Goal: Use online tool/utility: Utilize a website feature to perform a specific function

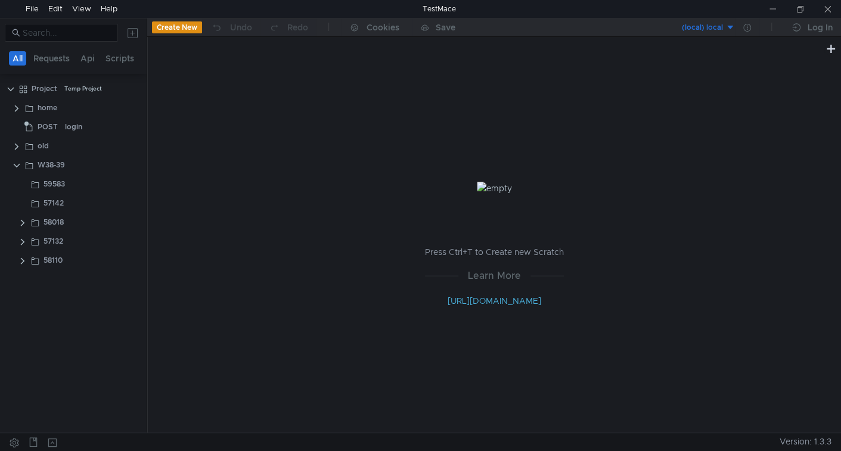
click at [173, 251] on div "Press Ctrl+T to Create new Scratch Learn More [URL][DOMAIN_NAME]" at bounding box center [493, 244] width 693 height 377
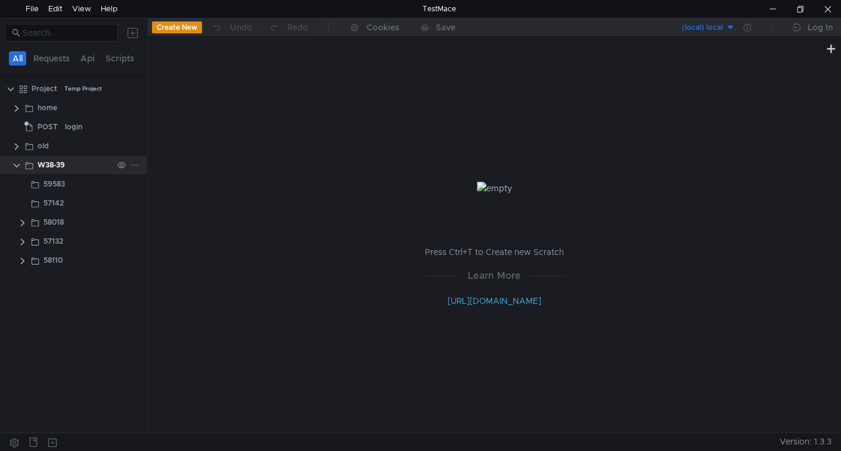
click at [133, 165] on icon at bounding box center [134, 165] width 8 height 8
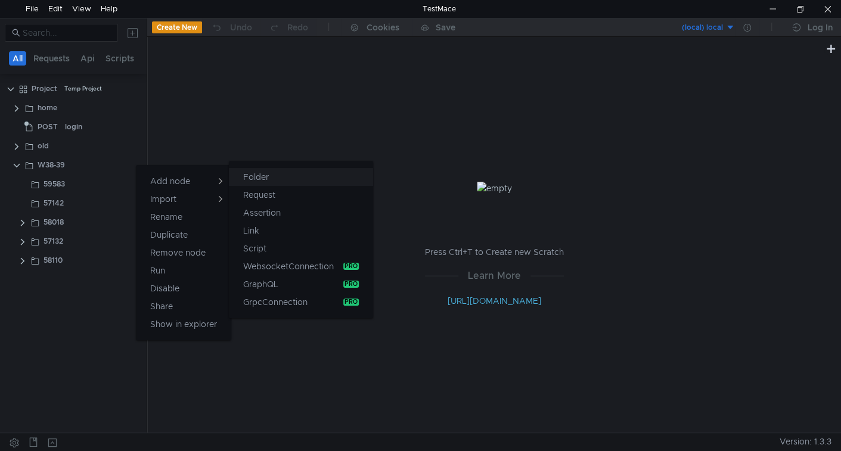
click at [251, 181] on app-tour-anchor "Folder" at bounding box center [256, 177] width 26 height 14
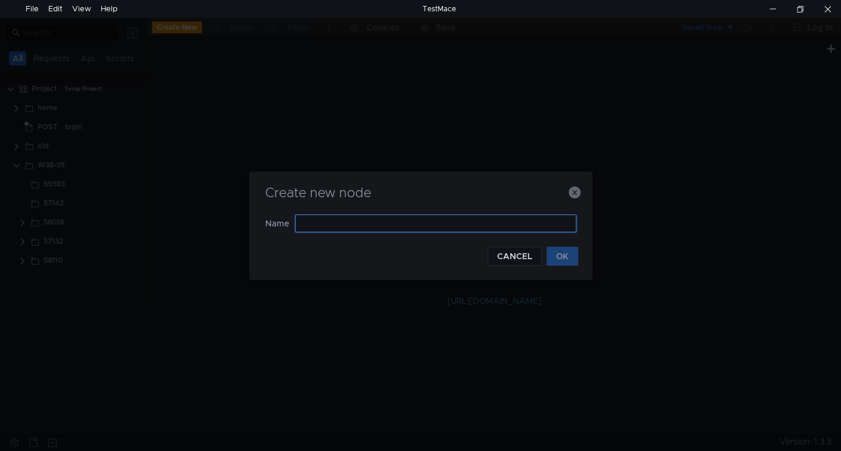
paste input "57134"
type input "57134"
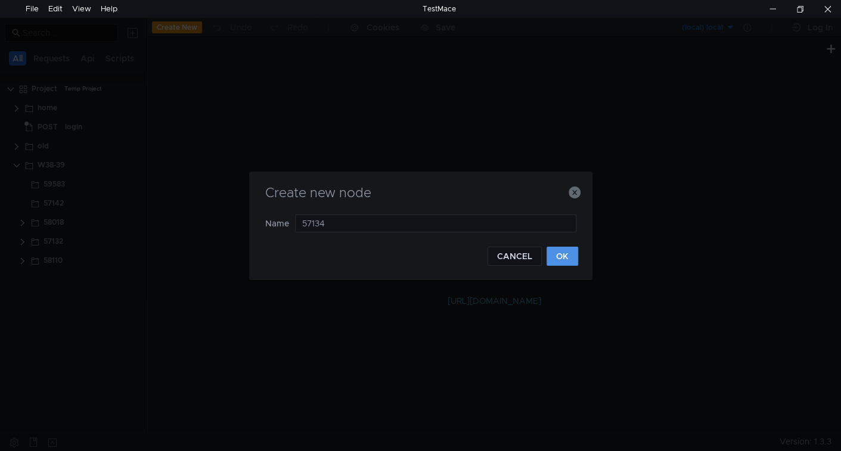
click at [562, 249] on button "OK" at bounding box center [562, 256] width 32 height 19
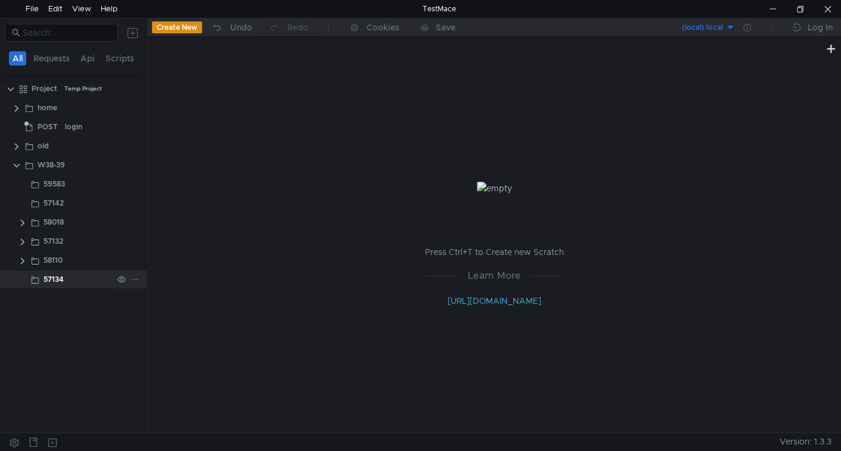
click at [132, 278] on icon at bounding box center [134, 279] width 8 height 8
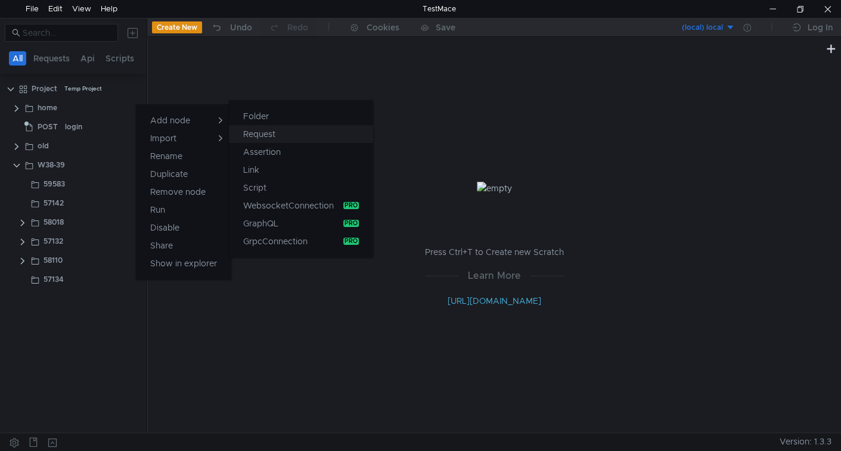
click at [256, 135] on app-tour-anchor "Request" at bounding box center [259, 134] width 32 height 14
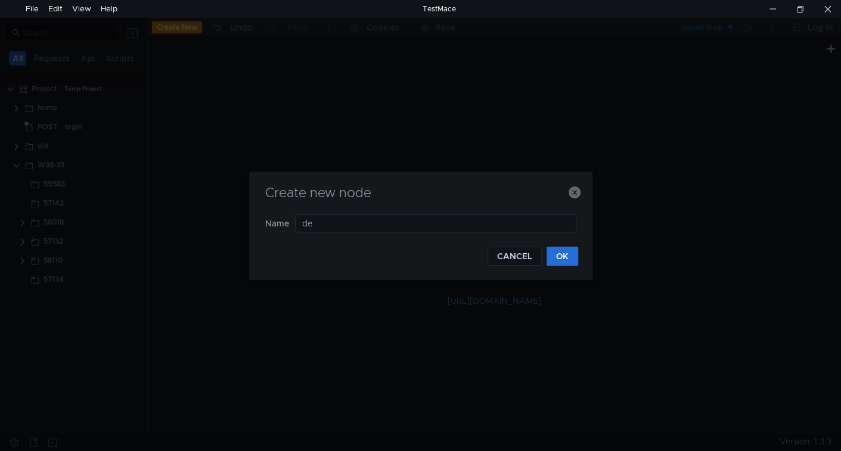
type input "del"
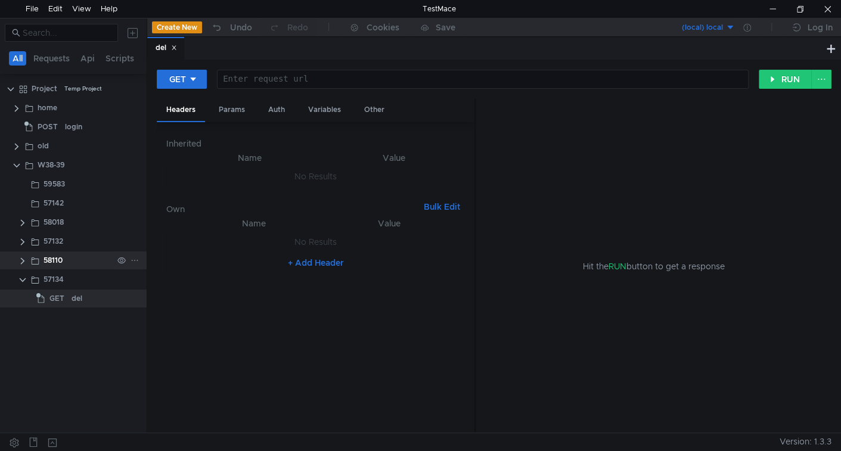
click at [26, 263] on clr-icon at bounding box center [23, 261] width 10 height 10
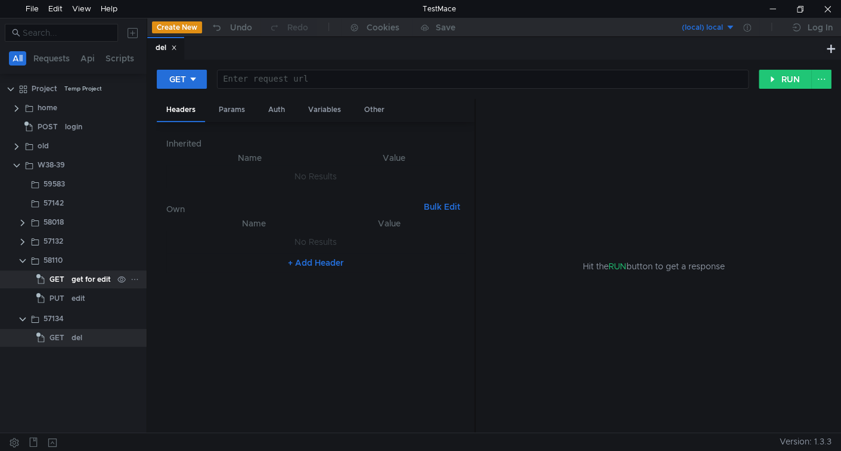
click at [61, 284] on span "GET" at bounding box center [56, 279] width 15 height 18
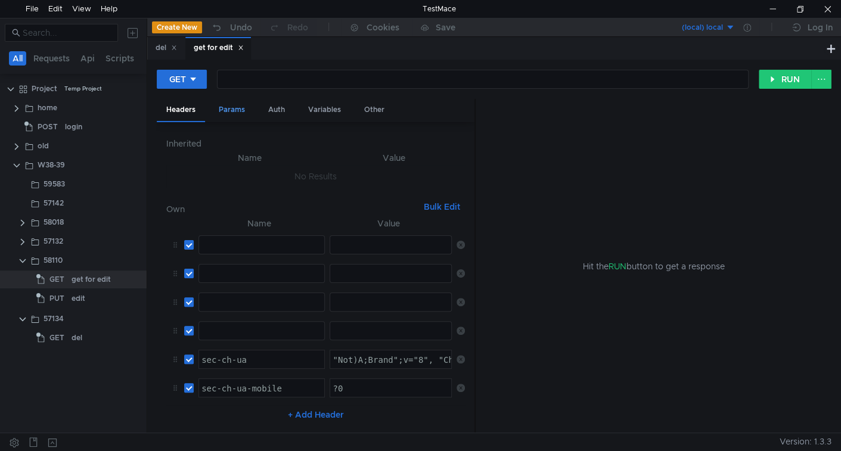
click at [232, 113] on div "Params" at bounding box center [231, 110] width 45 height 22
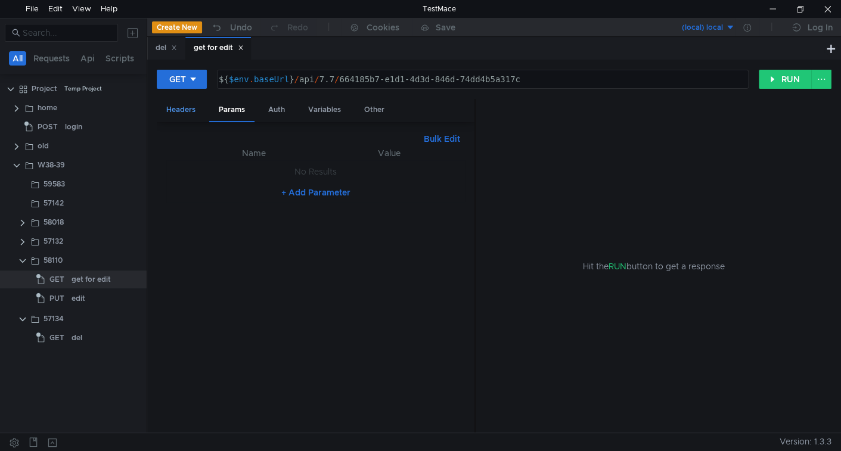
click at [180, 110] on div "Headers" at bounding box center [181, 110] width 48 height 22
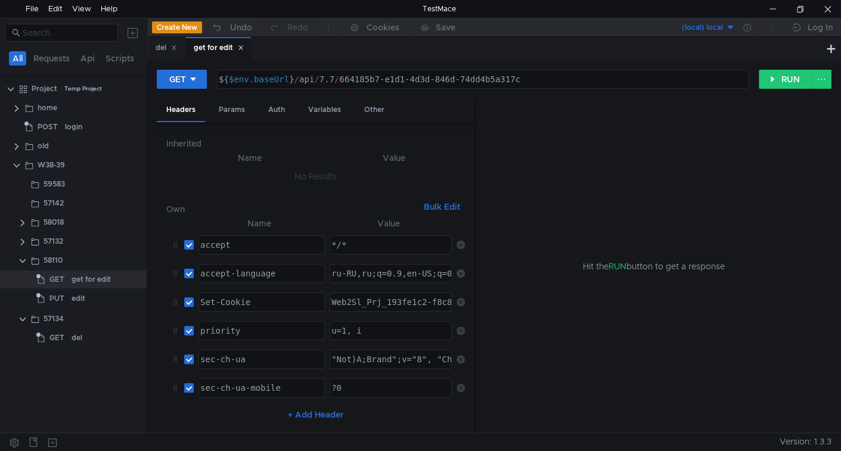
click at [430, 206] on button "Bulk Edit" at bounding box center [442, 207] width 46 height 14
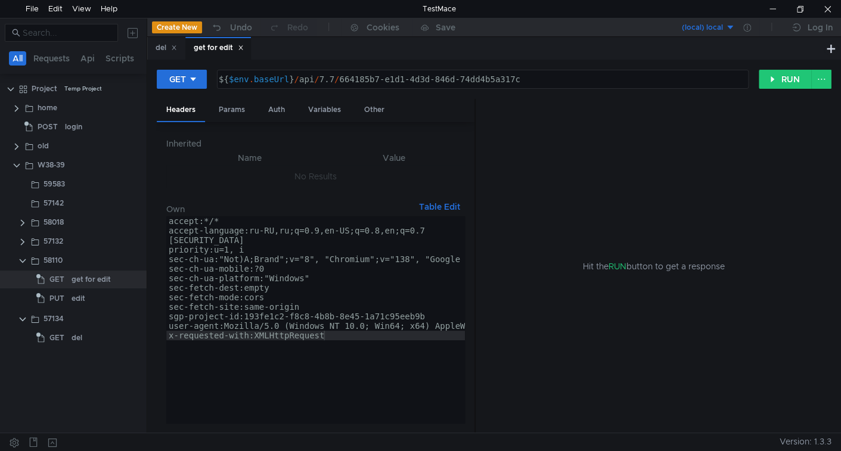
click at [369, 225] on div "accept:*/* accept-language:ru-RU,ru;q=0.9,en-US;q=0.8,en;q=0.7 [SECURITY_DATA]"…" at bounding box center [473, 330] width 615 height 229
type textarea "user-agent:Mozilla/5.0 (Windows NT 10.0; Win64; x64) AppleWebKit/537.36 (KHTML,…"
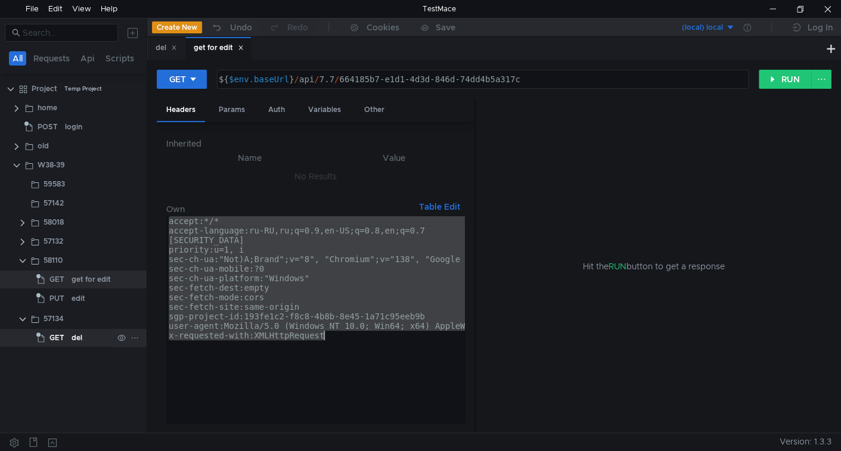
click at [71, 342] on div "del" at bounding box center [76, 338] width 11 height 18
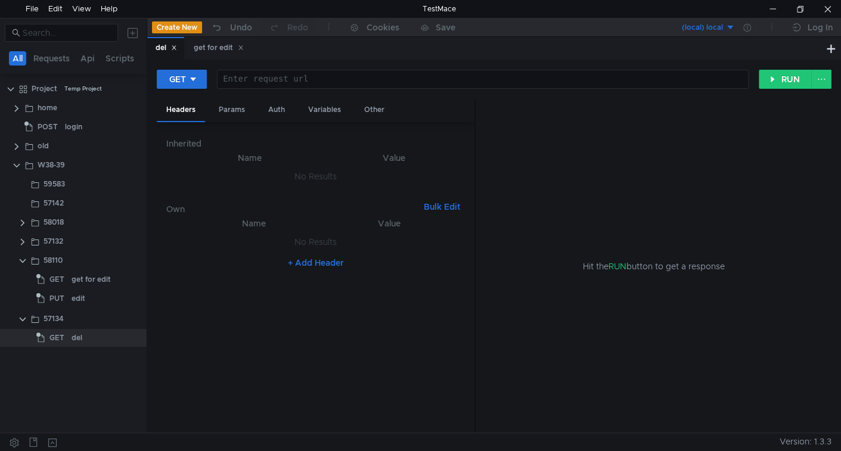
drag, startPoint x: 440, startPoint y: 208, endPoint x: 366, endPoint y: 226, distance: 76.2
click at [438, 208] on button "Bulk Edit" at bounding box center [442, 207] width 46 height 14
click at [321, 238] on div at bounding box center [315, 330] width 298 height 229
paste textarea "x-requested-with:XMLHttpRequest"
type textarea "x-requested-with:XMLHttpRequest"
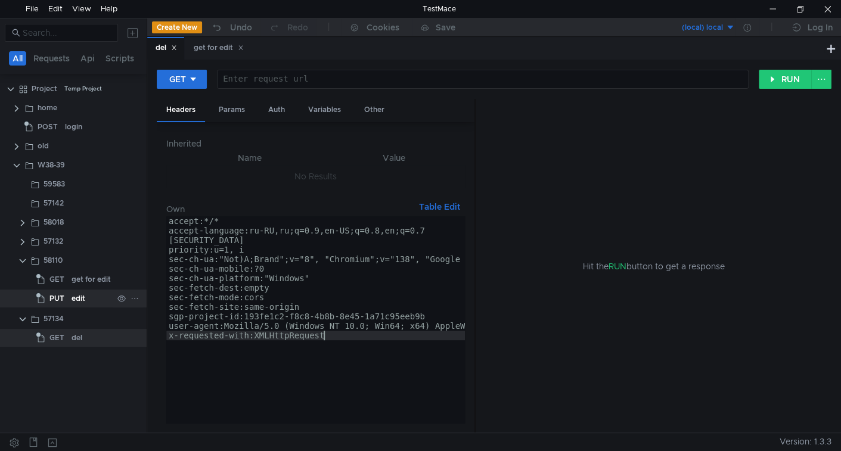
click at [62, 296] on span "PUT" at bounding box center [56, 299] width 15 height 18
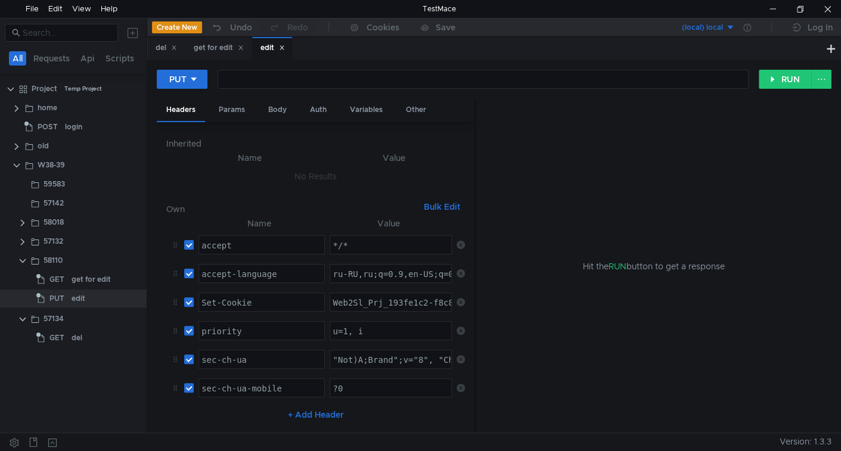
click at [217, 70] on div at bounding box center [217, 70] width 0 height 0
type textarea "${$env.baseUrl}/api/7.7/664185b7-e1d1-4d3d-846d-74dd4b5a317c"
click at [284, 47] on icon at bounding box center [282, 48] width 4 height 4
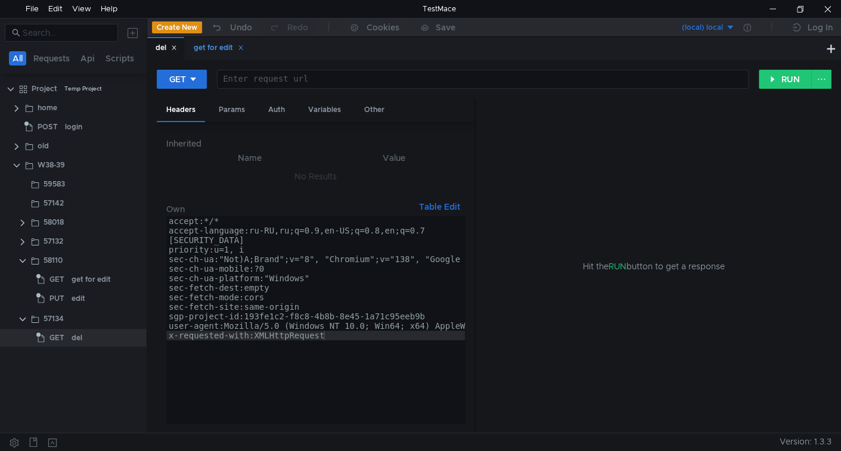
click at [244, 51] on icon at bounding box center [241, 48] width 6 height 6
click at [22, 261] on clr-icon at bounding box center [23, 261] width 10 height 10
click at [298, 80] on div at bounding box center [481, 88] width 530 height 29
paste textarea "${$env.baseUrl}/api/7.7/664185b7-e1d1-4d3d-846d-74dd4b5a317c"
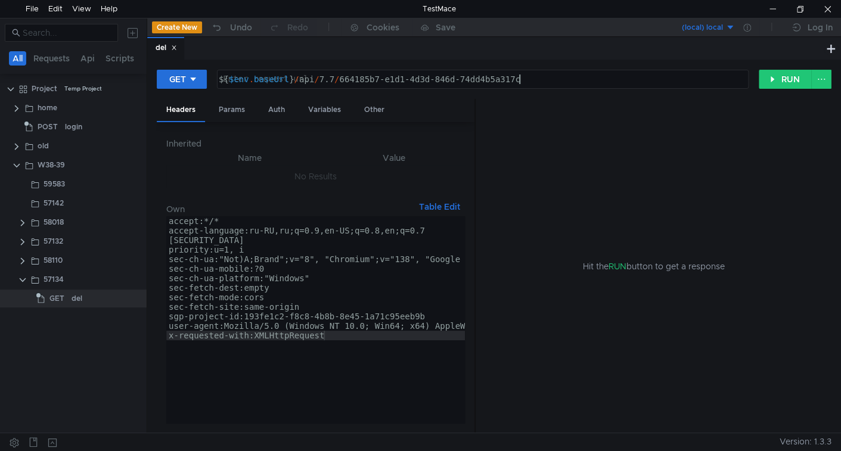
type textarea "${$env.baseUrl}/api/7.7/664185b7-e1d1-4d3d-846d-74dd4b5a317c"
click at [345, 76] on div "${ $env . baseUrl } / api / 7.7 / 664185b7-e1d1-4d3d-846d-74dd4b5a317c" at bounding box center [481, 88] width 530 height 29
click at [184, 85] on button "GET" at bounding box center [182, 79] width 50 height 19
click at [179, 154] on li "DELETE" at bounding box center [183, 161] width 52 height 19
click at [285, 113] on div "Body" at bounding box center [278, 110] width 38 height 22
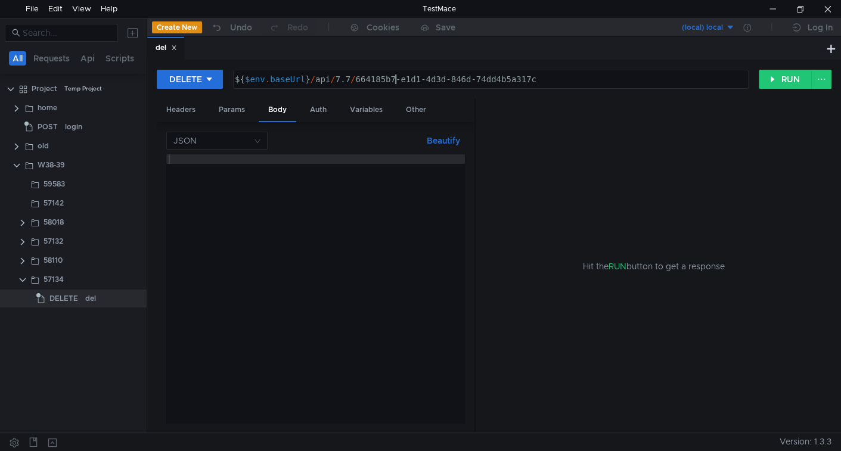
click at [394, 83] on div "${ $env . baseUrl } / api / 7.7 / 664185b7-e1d1-4d3d-846d-74dd4b5a317c" at bounding box center [489, 88] width 515 height 29
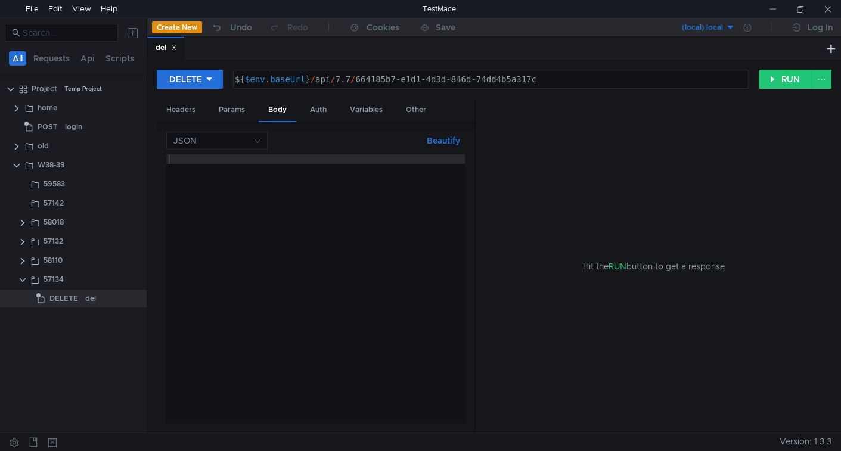
click at [237, 200] on div at bounding box center [315, 298] width 298 height 288
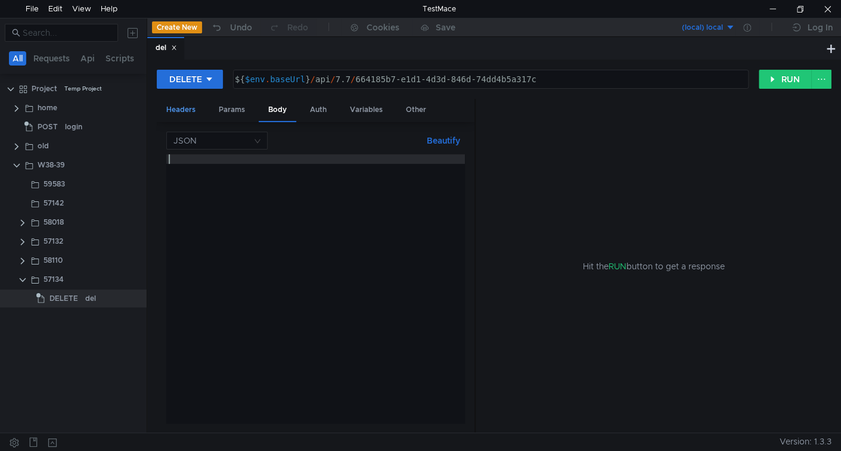
click at [186, 114] on div "Headers" at bounding box center [181, 110] width 48 height 22
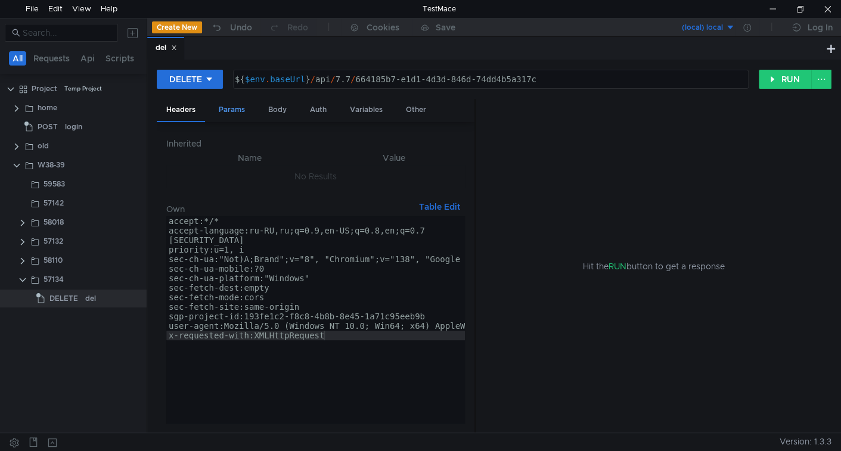
click at [230, 111] on div "Params" at bounding box center [231, 110] width 45 height 22
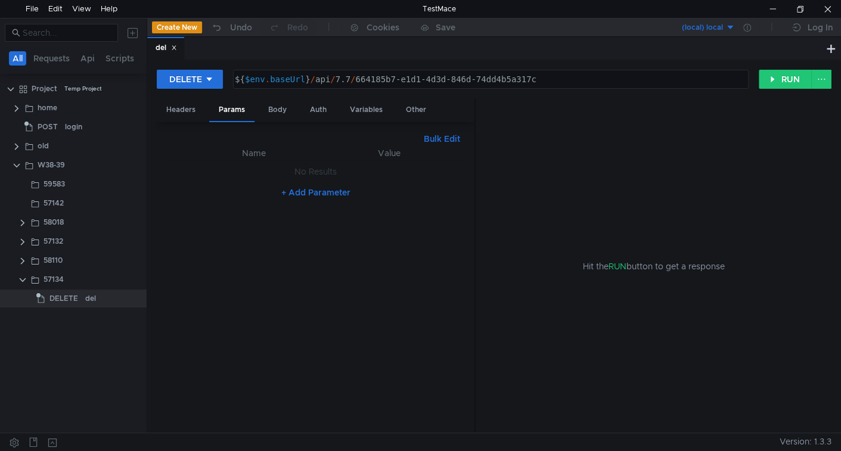
click at [371, 79] on div "${ $env . baseUrl } / api / 7.7 / 664185b7-e1d1-4d3d-846d-74dd4b5a317c" at bounding box center [489, 88] width 515 height 29
drag, startPoint x: 371, startPoint y: 80, endPoint x: 558, endPoint y: 56, distance: 188.6
click at [558, 56] on nz-tabset "del DELETE ${$env.baseUrl}/api/7.7/664185b7-e1d1-4d3d-846d-74dd4b5a317c ${ $env…" at bounding box center [493, 235] width 693 height 396
paste textarea "030e3928-ee8a-4c27-9a3d-a41a860e70d3"
type textarea "${$env.baseUrl}/api/7.7/030e3928-ee8a-4c27-9a3d-a41a860e70d3"
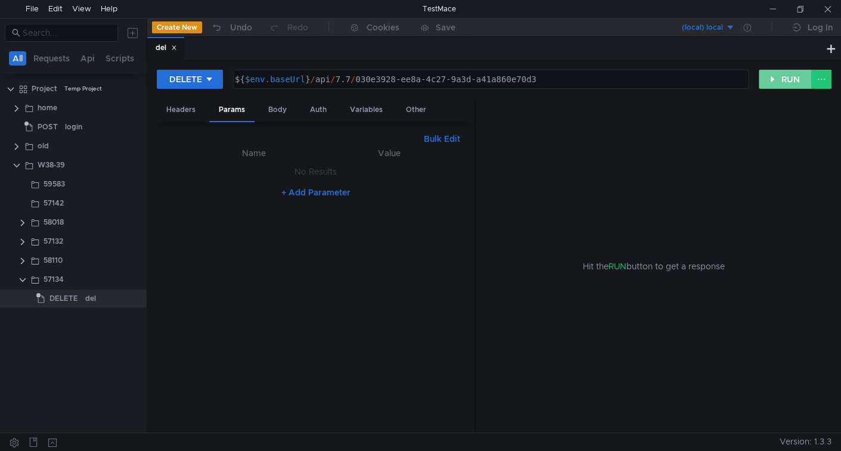
click at [782, 80] on button "RUN" at bounding box center [784, 79] width 53 height 19
